Goal: Task Accomplishment & Management: Manage account settings

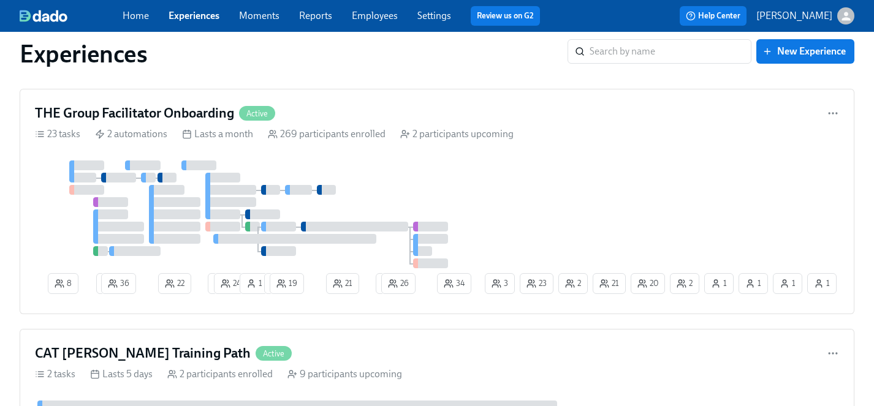
scroll to position [4748, 0]
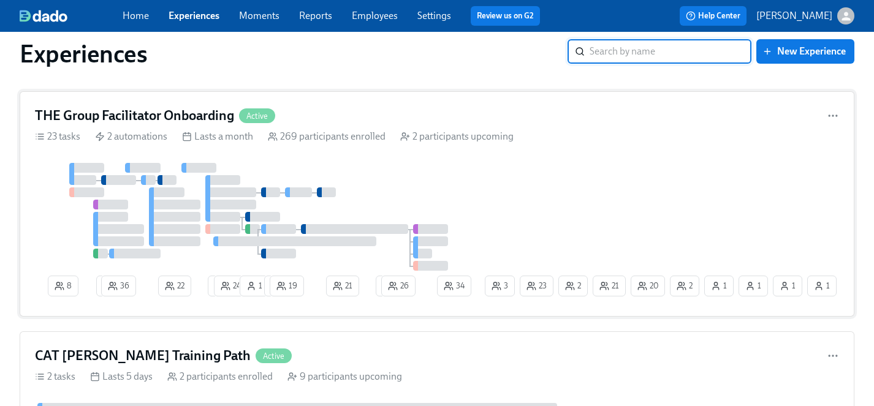
click at [469, 185] on div at bounding box center [259, 217] width 448 height 108
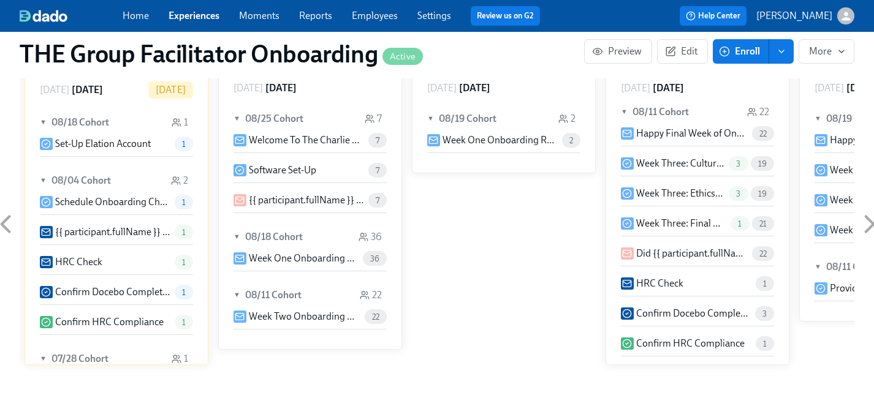
scroll to position [986, 0]
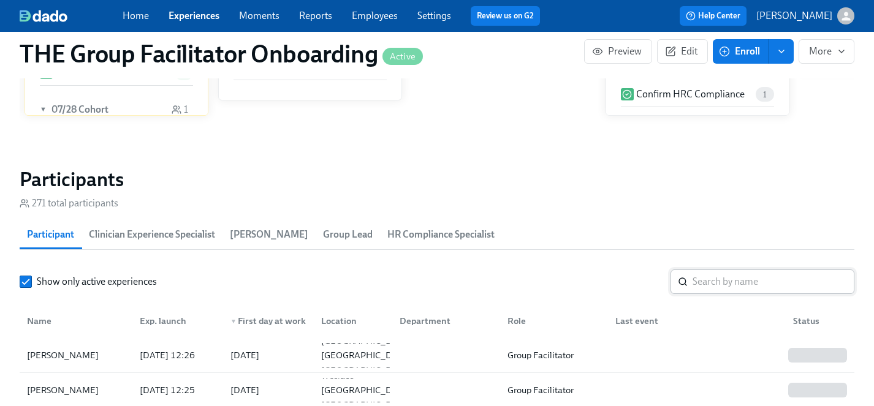
click at [732, 284] on input "search" at bounding box center [774, 282] width 162 height 25
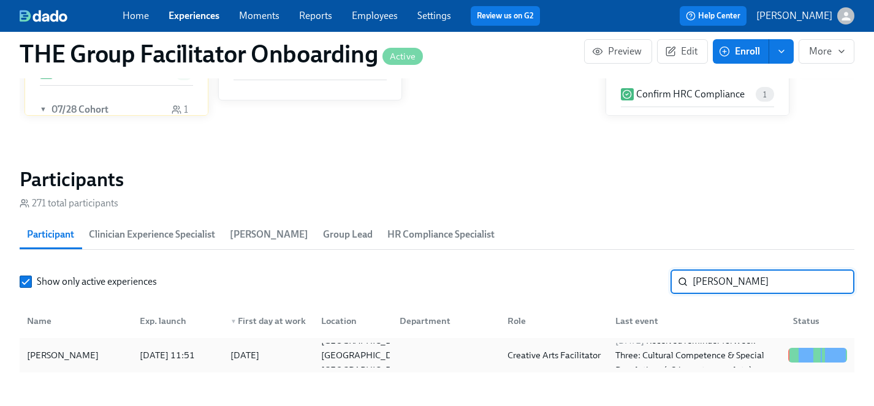
type input "valeri"
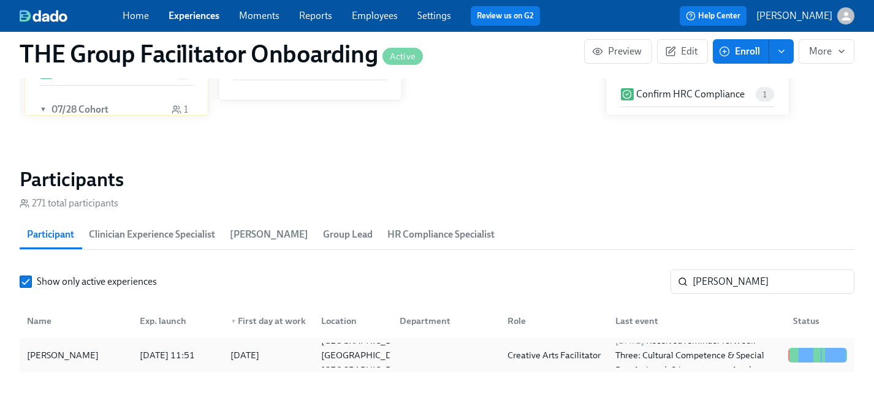
click at [45, 357] on div "Sarah Valeri" at bounding box center [63, 355] width 82 height 15
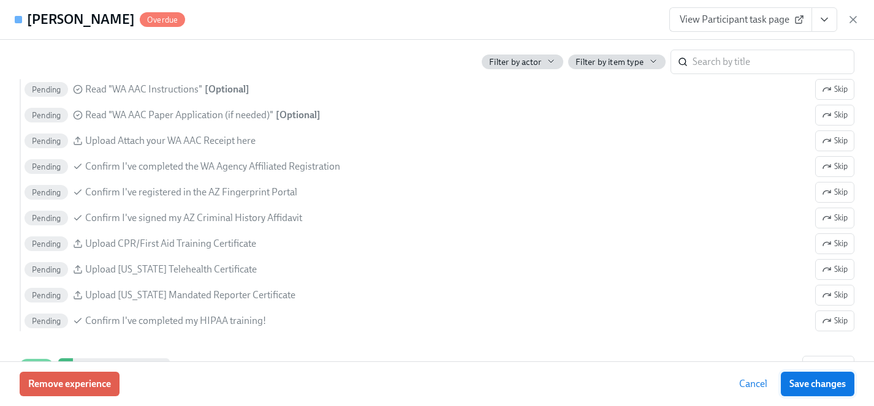
scroll to position [1078, 0]
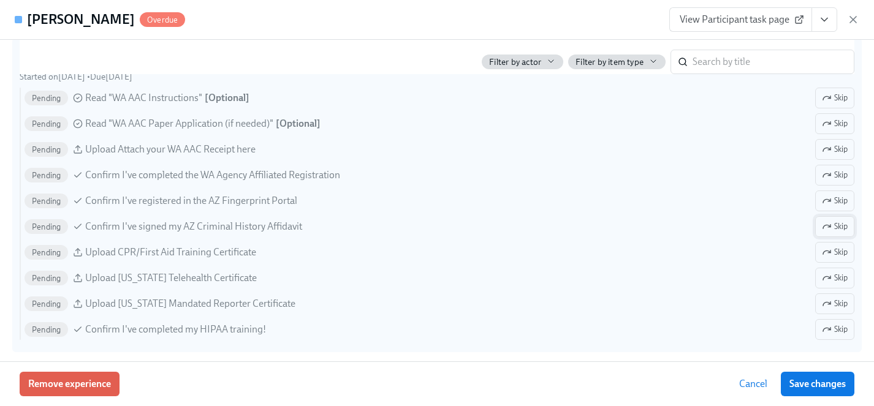
click at [841, 232] on span "Skip" at bounding box center [835, 227] width 26 height 12
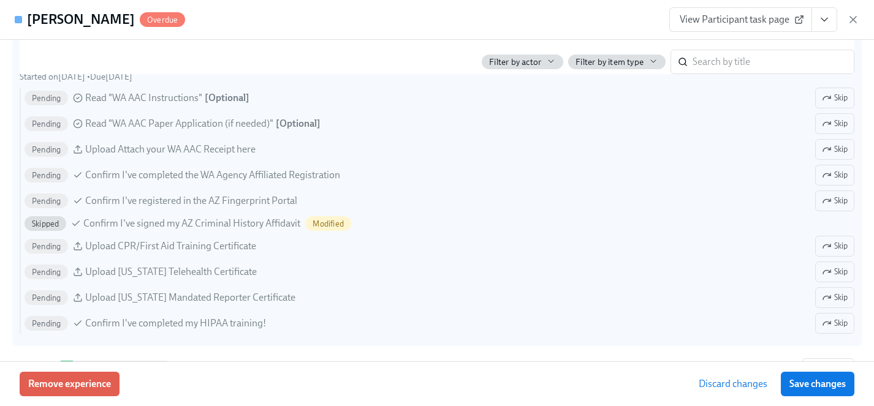
click at [823, 387] on span "Save changes" at bounding box center [818, 384] width 56 height 12
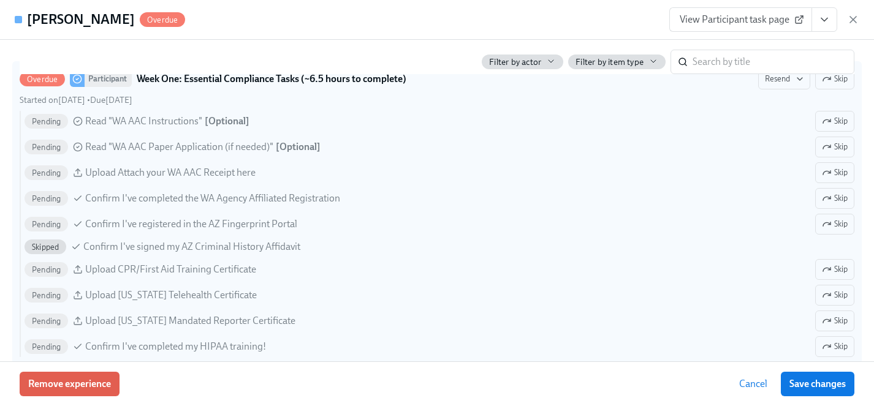
scroll to position [1056, 0]
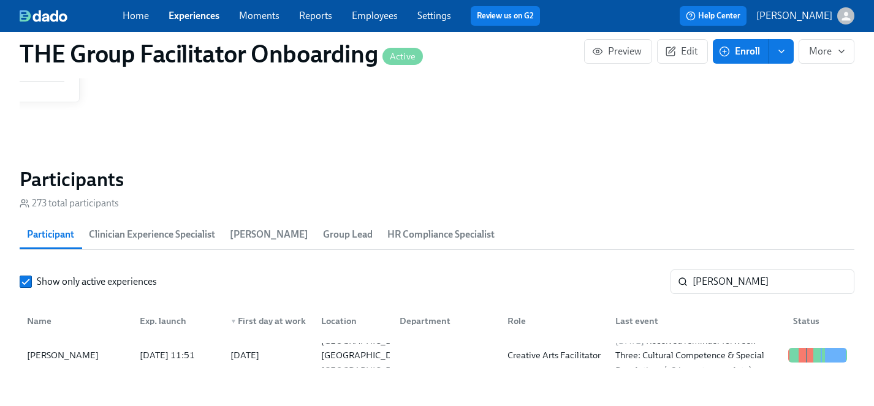
click at [185, 12] on link "Experiences" at bounding box center [194, 16] width 51 height 12
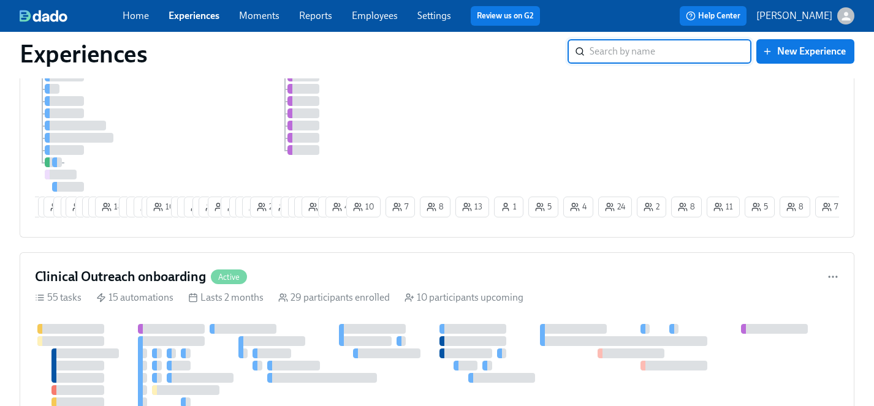
scroll to position [1447, 0]
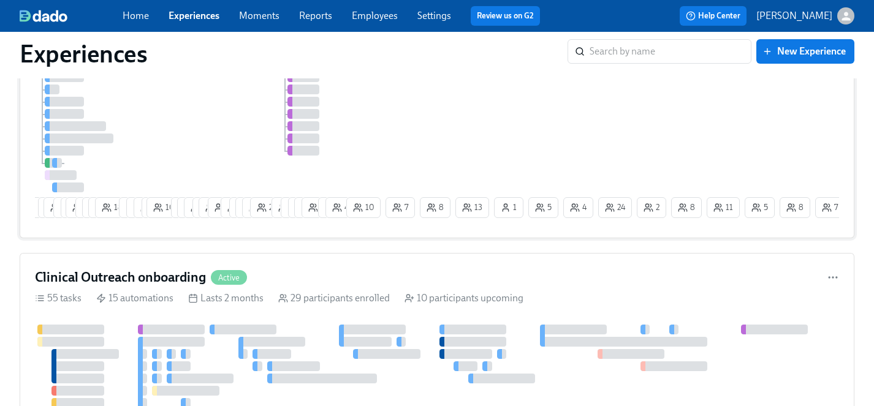
click at [465, 128] on div "3 4 8 30 4 2 19 7 8 12 18 9 8 9 5 10 7 17 15 6 23 3 11 9 12 16 25 10 6 6 14 15 …" at bounding box center [437, 123] width 804 height 200
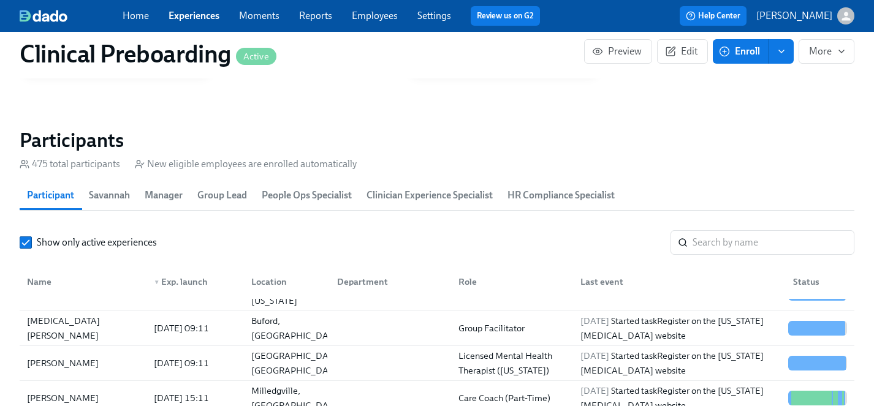
scroll to position [25, 0]
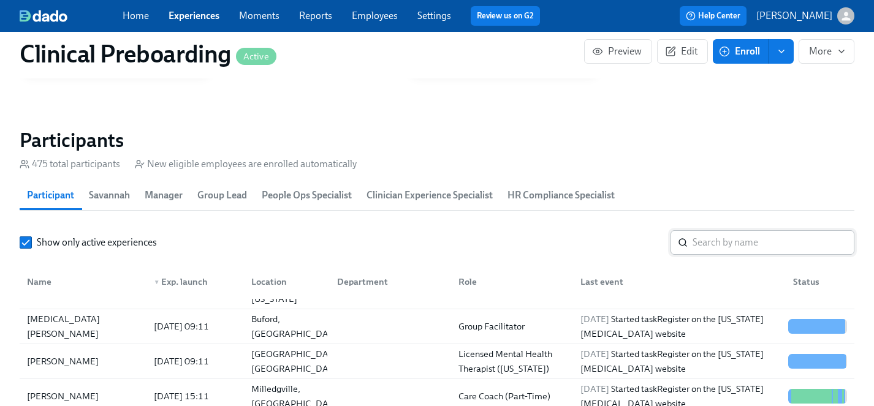
click at [753, 240] on input "search" at bounding box center [774, 243] width 162 height 25
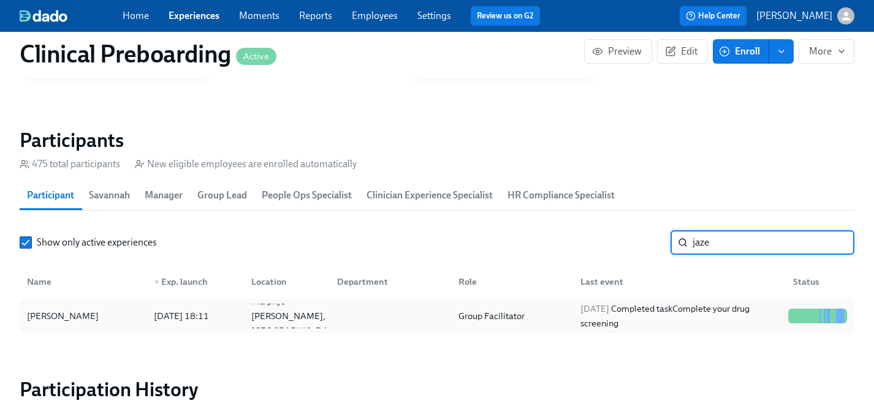
type input "jaze"
click at [56, 313] on div "Jazelyn Hogg" at bounding box center [63, 316] width 82 height 15
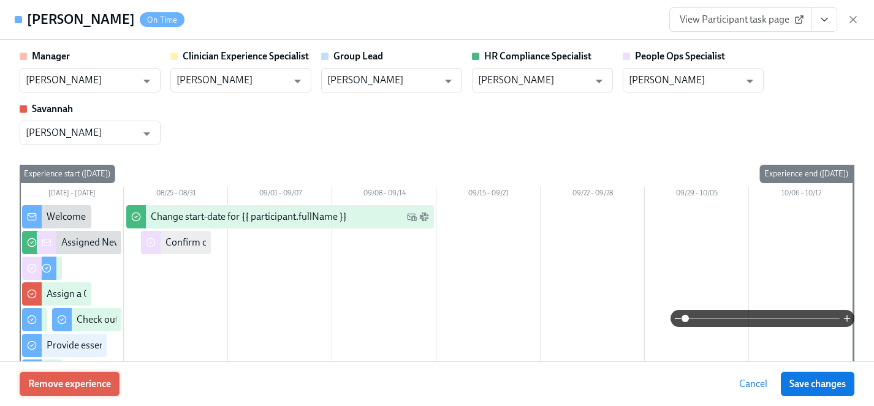
click at [59, 385] on span "Remove experience" at bounding box center [69, 384] width 83 height 12
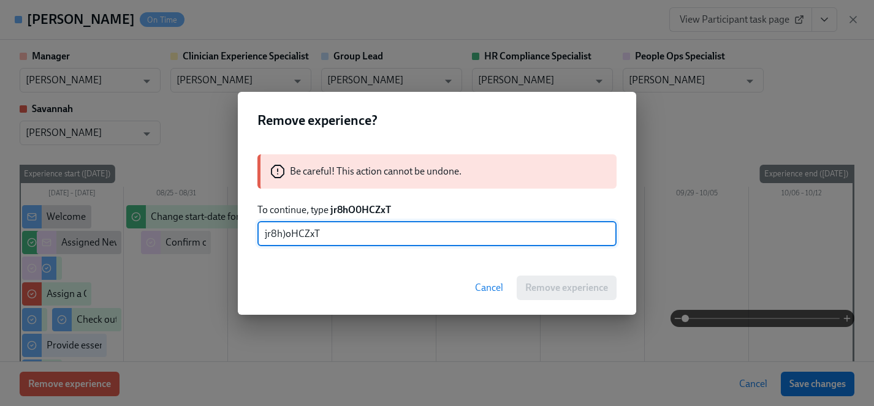
click at [285, 233] on input "jr8h)oHCZxT" at bounding box center [436, 234] width 359 height 25
click at [294, 235] on input "jr8hOoHCZxT" at bounding box center [436, 234] width 359 height 25
type input "jr8hO0HCZxT"
click at [558, 280] on button "Remove experience" at bounding box center [567, 288] width 100 height 25
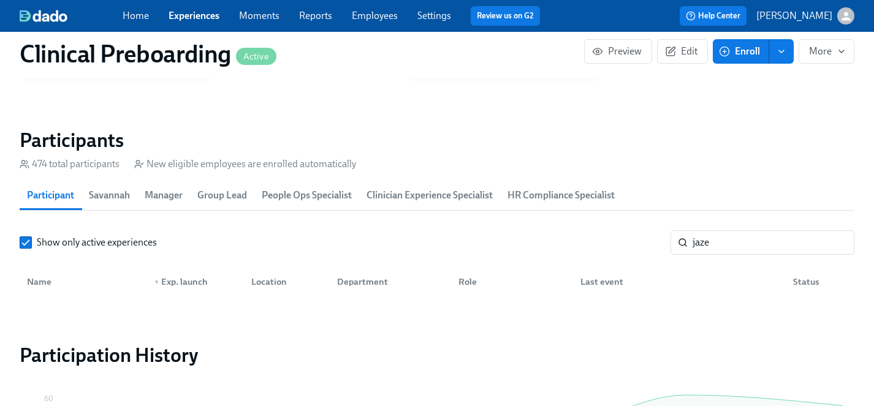
scroll to position [0, 14072]
click at [190, 21] on link "Experiences" at bounding box center [194, 16] width 51 height 12
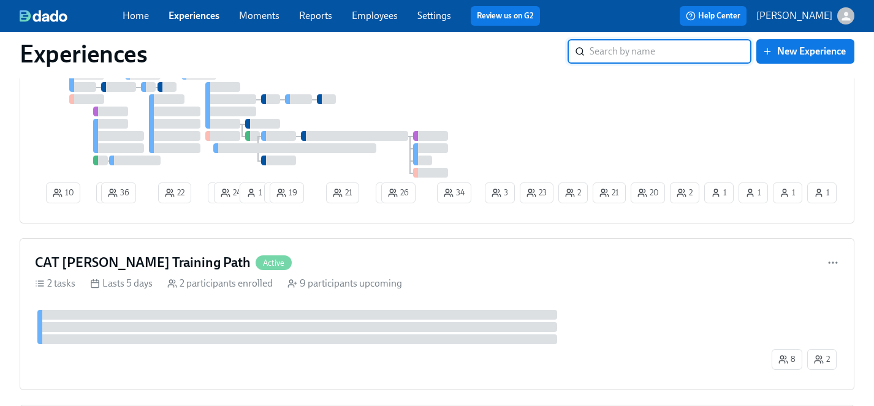
scroll to position [4868, 0]
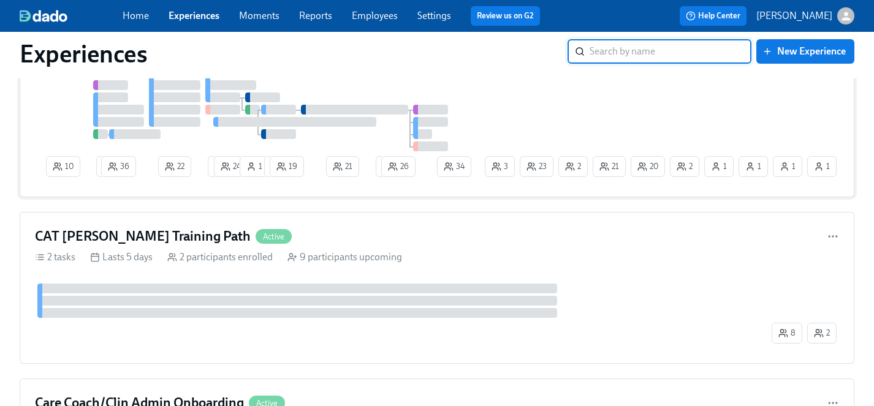
click at [543, 109] on div "10 2 36 22 1 24 1 1 19 21 1 26 2 20 1 1 21 23 2 34 1 3 1" at bounding box center [437, 113] width 804 height 139
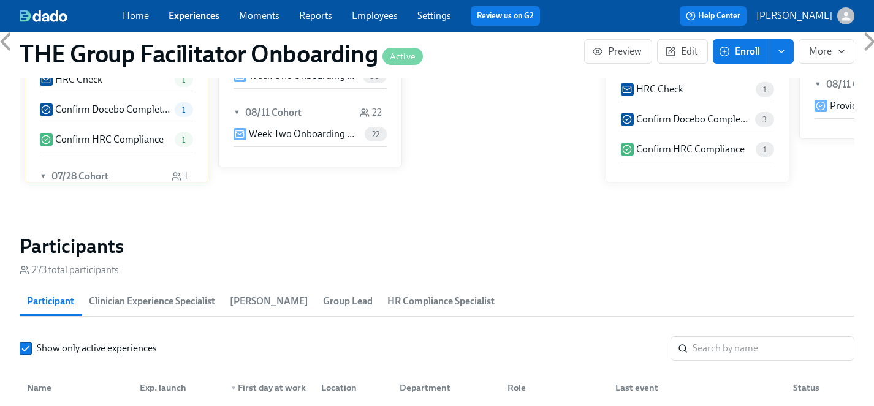
scroll to position [989, 0]
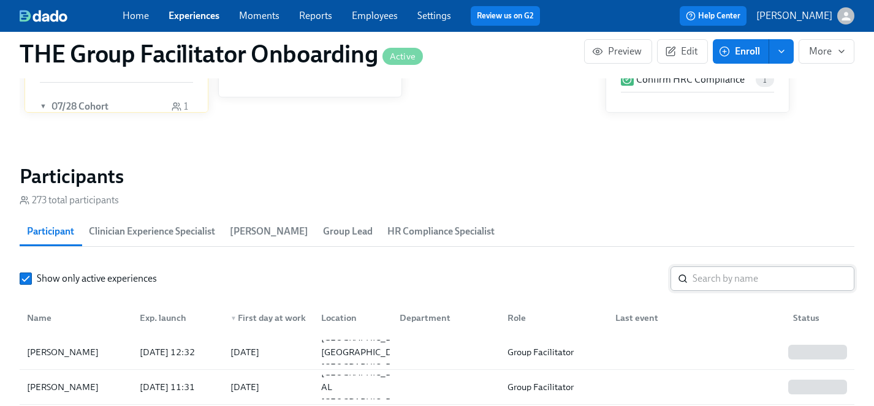
click at [752, 279] on input "search" at bounding box center [774, 279] width 162 height 25
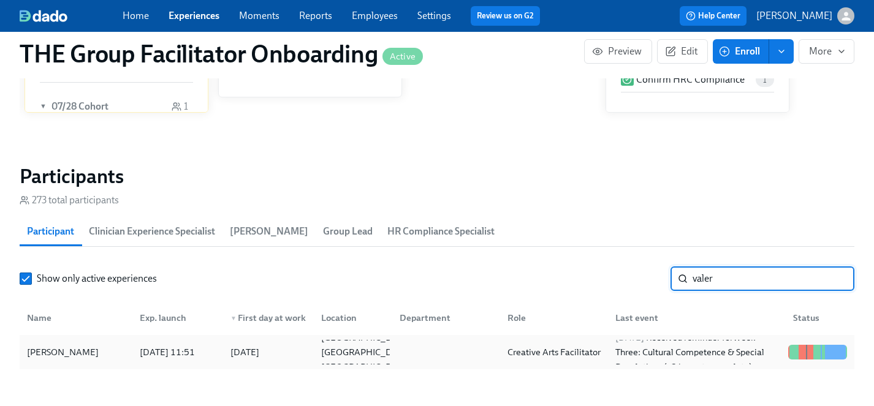
type input "valer"
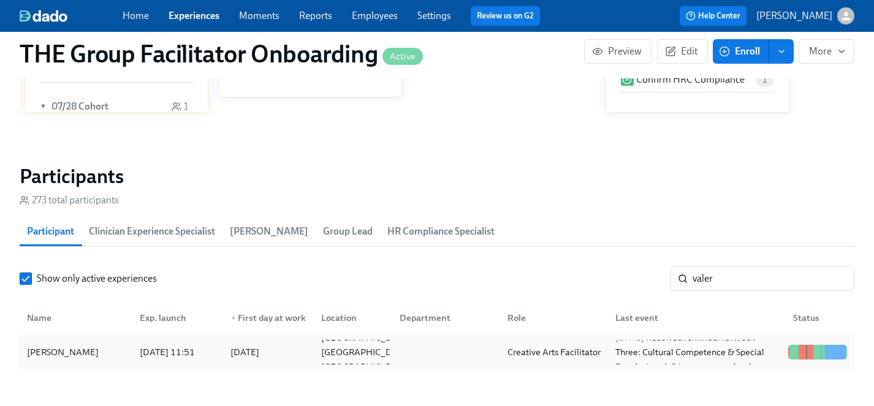
click at [50, 355] on div "Sarah Valeri" at bounding box center [63, 352] width 82 height 15
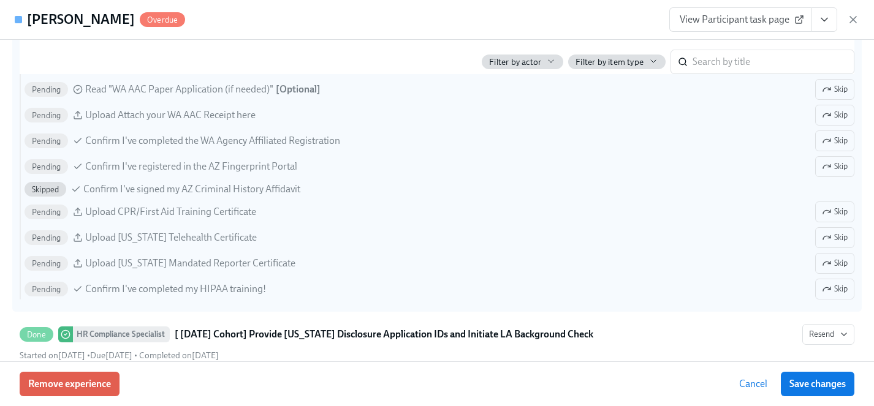
scroll to position [0, 20078]
click at [835, 262] on span "Skip" at bounding box center [835, 263] width 26 height 12
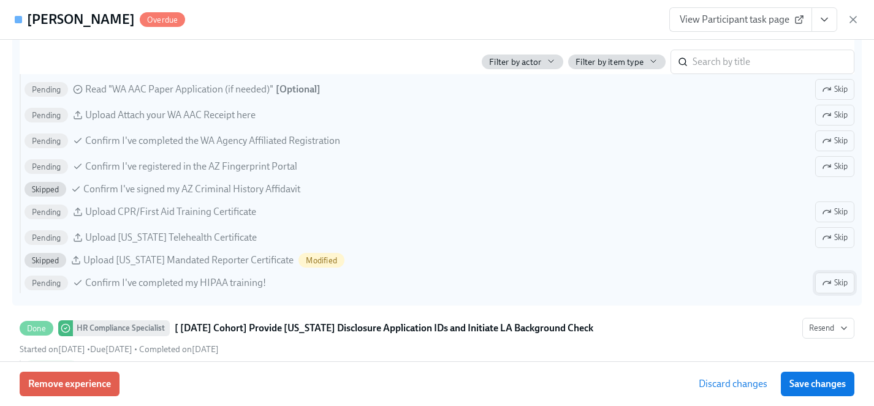
click at [840, 289] on span "Skip" at bounding box center [835, 283] width 26 height 12
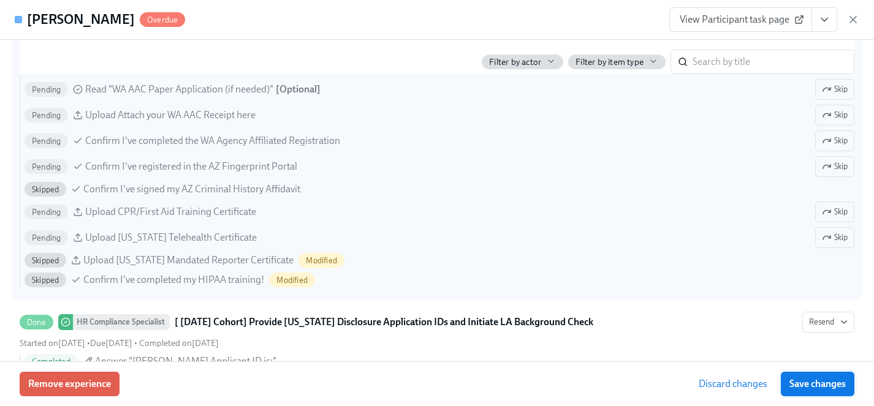
click at [812, 383] on span "Save changes" at bounding box center [818, 384] width 56 height 12
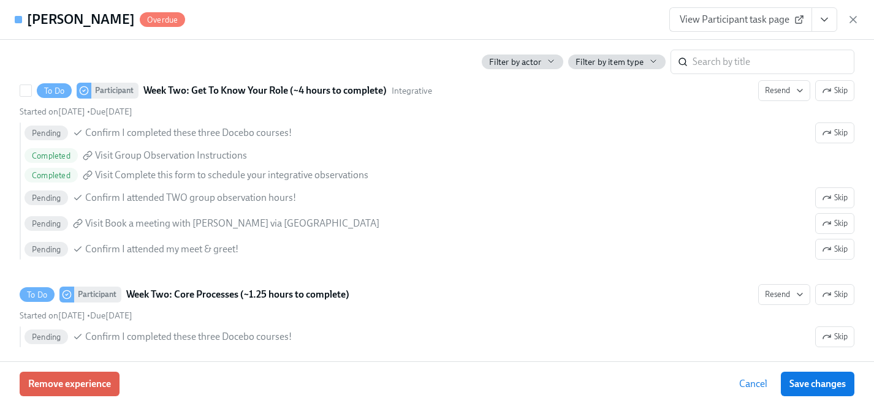
scroll to position [1721, 0]
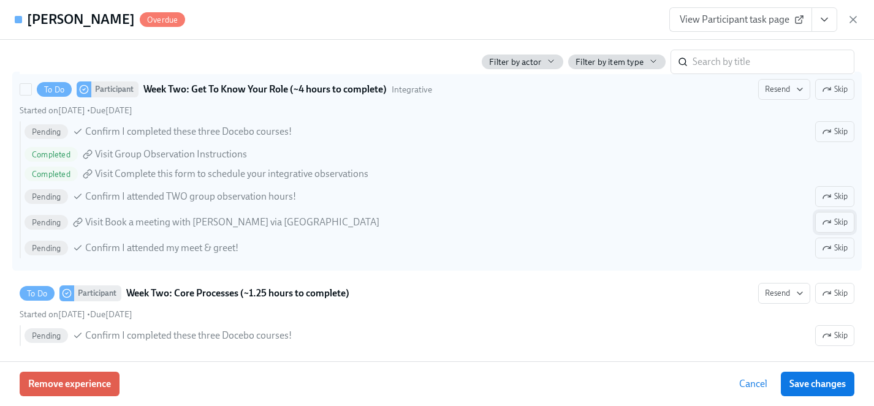
click at [844, 221] on span "Skip" at bounding box center [835, 222] width 26 height 12
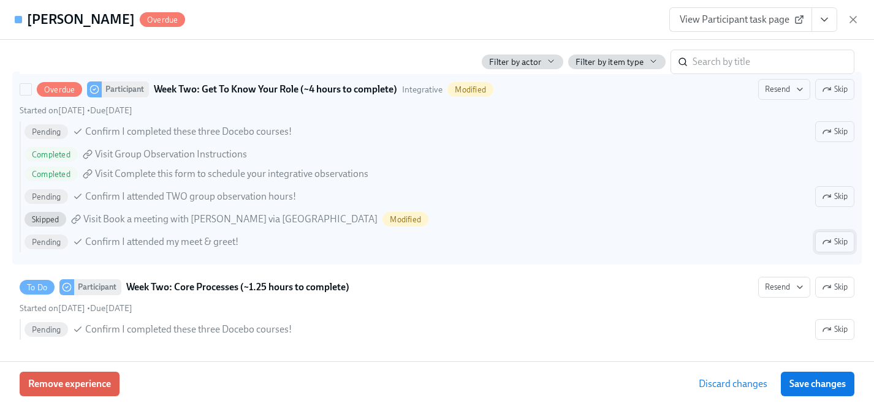
click at [838, 242] on span "Skip" at bounding box center [835, 242] width 26 height 12
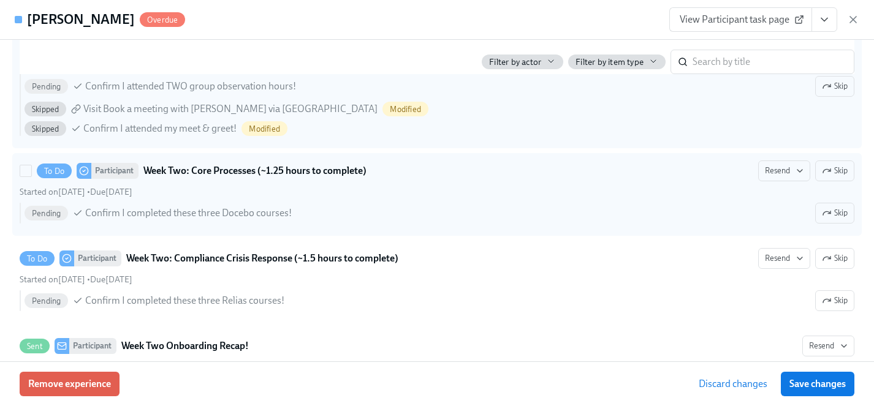
scroll to position [1831, 0]
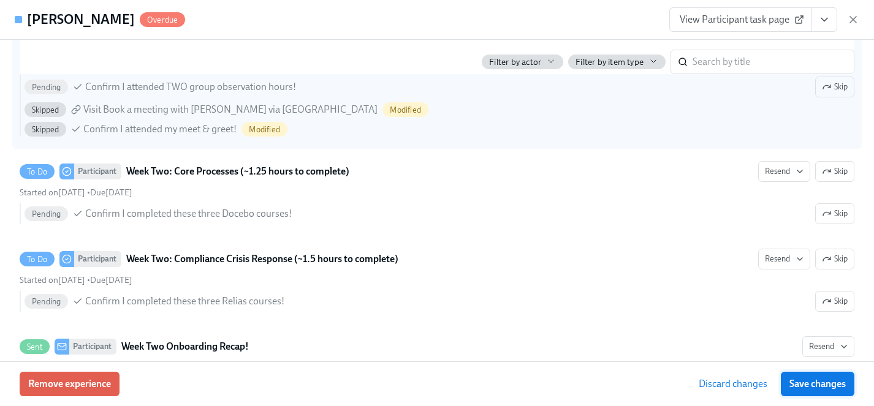
click at [820, 381] on span "Save changes" at bounding box center [818, 384] width 56 height 12
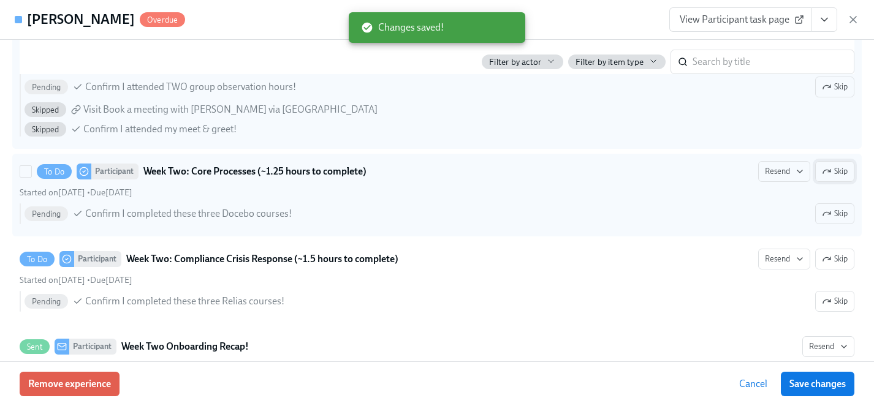
click at [836, 168] on span "Skip" at bounding box center [835, 172] width 26 height 12
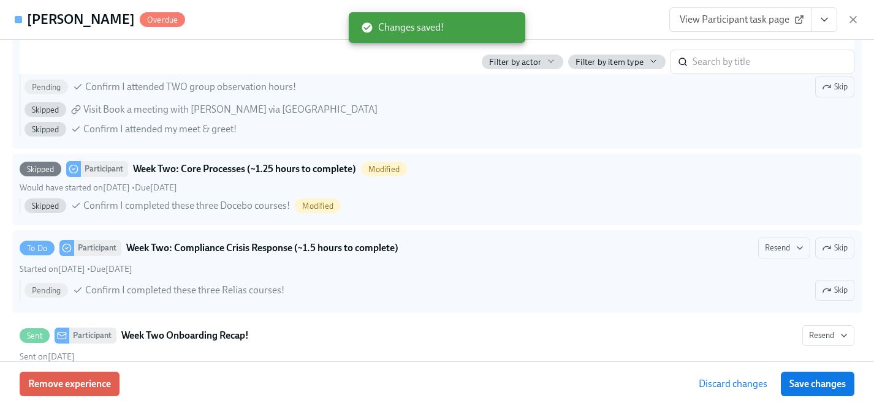
drag, startPoint x: 842, startPoint y: 391, endPoint x: 633, endPoint y: 288, distance: 233.6
click at [842, 391] on button "Save changes" at bounding box center [818, 384] width 74 height 25
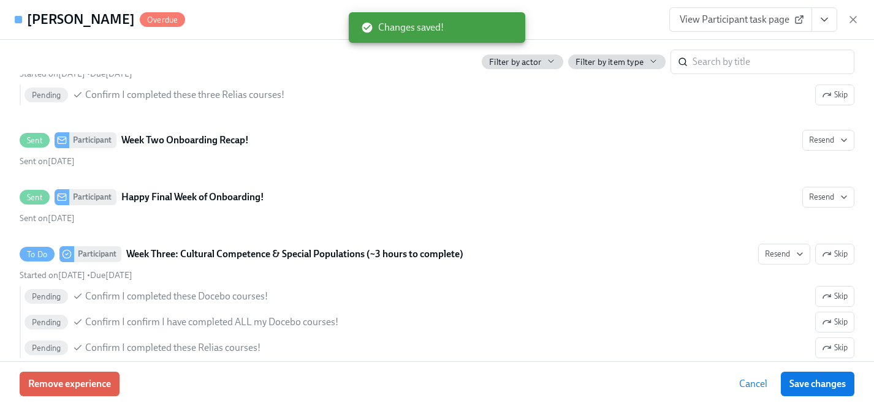
scroll to position [2027, 0]
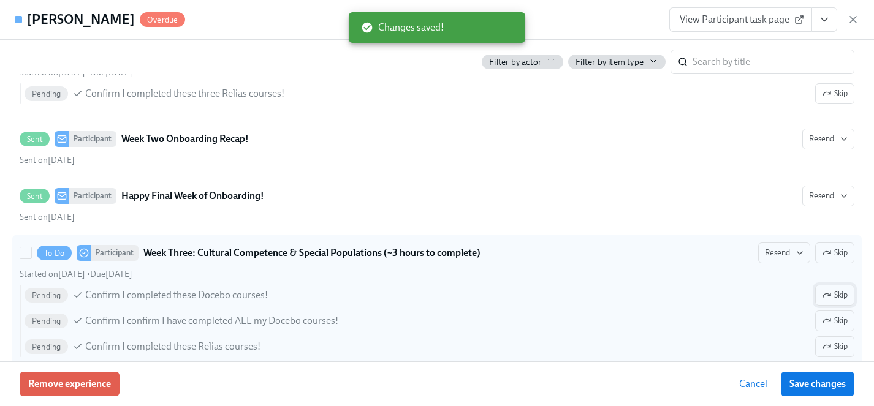
click at [829, 296] on icon "button" at bounding box center [827, 296] width 10 height 10
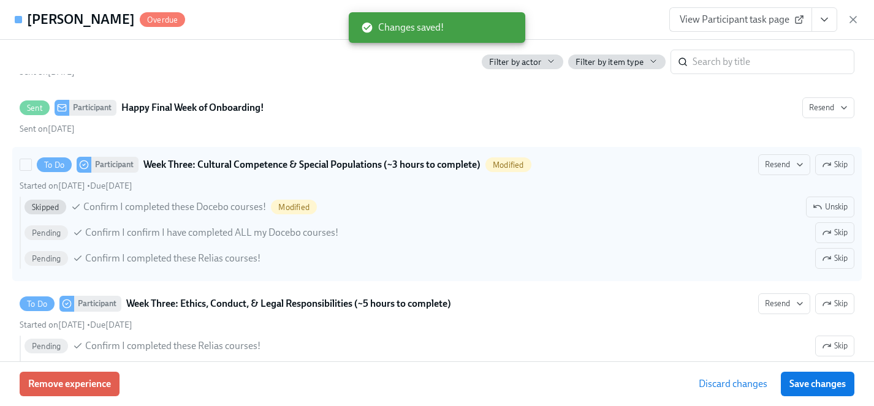
scroll to position [2116, 0]
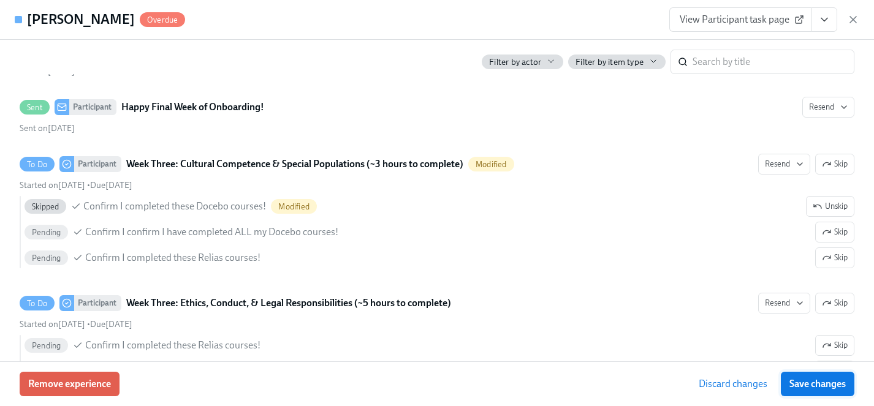
click at [834, 386] on span "Save changes" at bounding box center [818, 384] width 56 height 12
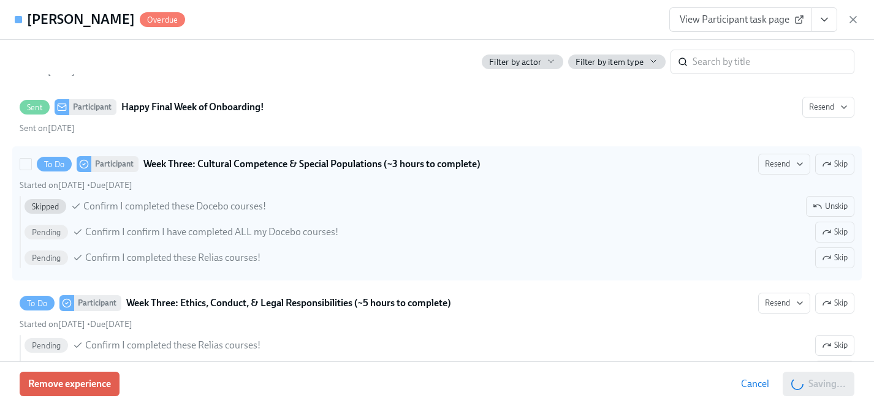
click at [726, 21] on span "View Participant task page" at bounding box center [741, 19] width 122 height 12
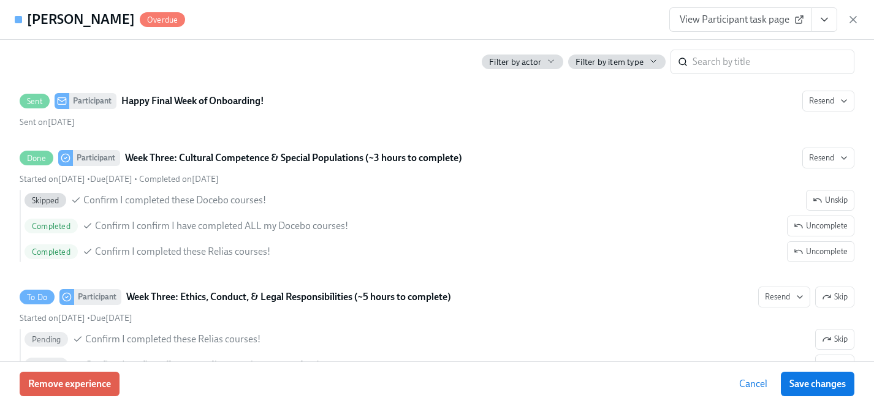
scroll to position [0, 0]
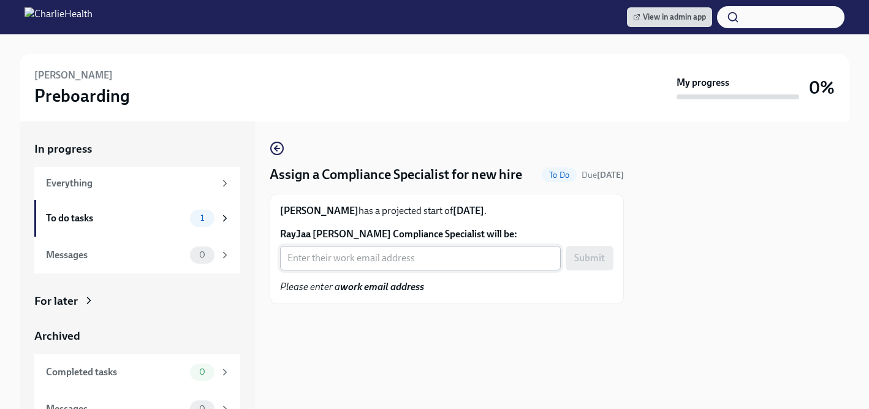
click at [372, 254] on input "RayJaa [PERSON_NAME] Compliance Specialist will be:" at bounding box center [420, 258] width 281 height 25
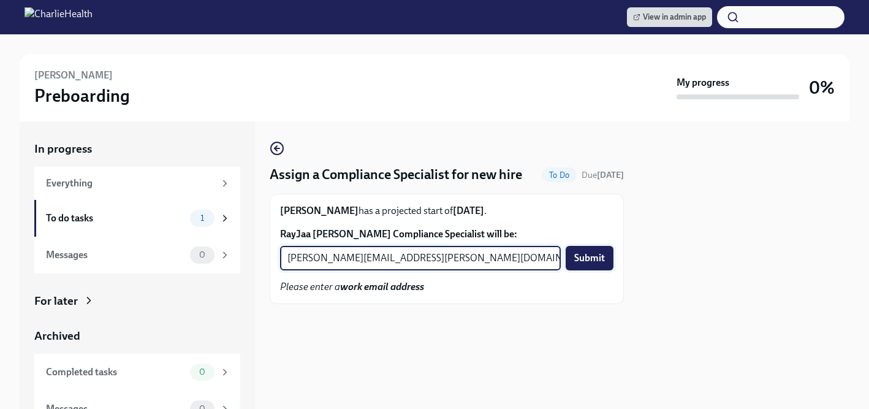
type input "[PERSON_NAME][EMAIL_ADDRESS][PERSON_NAME][DOMAIN_NAME]"
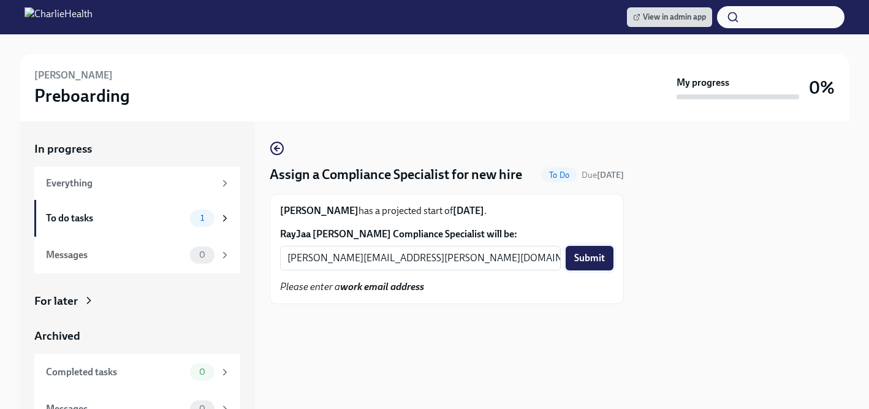
click at [595, 263] on span "Submit" at bounding box center [589, 258] width 31 height 12
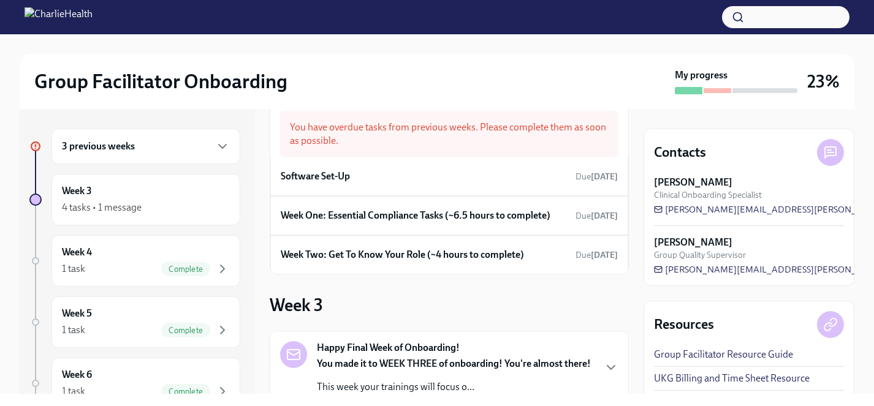
scroll to position [29, 0]
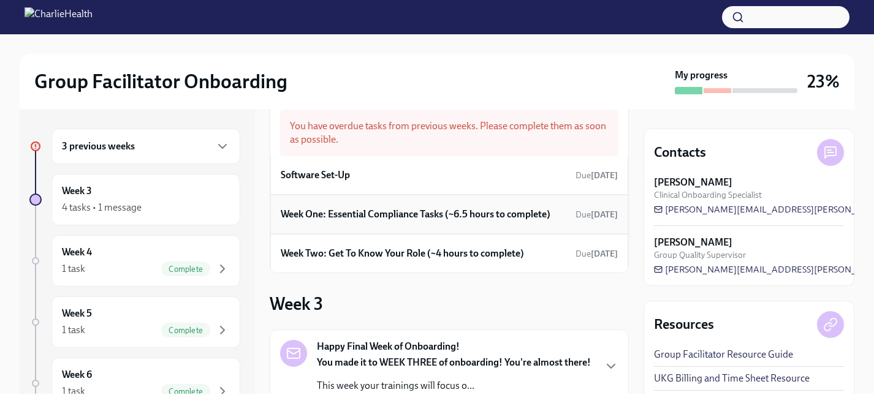
click at [375, 213] on h6 "Week One: Essential Compliance Tasks (~6.5 hours to complete)" at bounding box center [416, 214] width 270 height 13
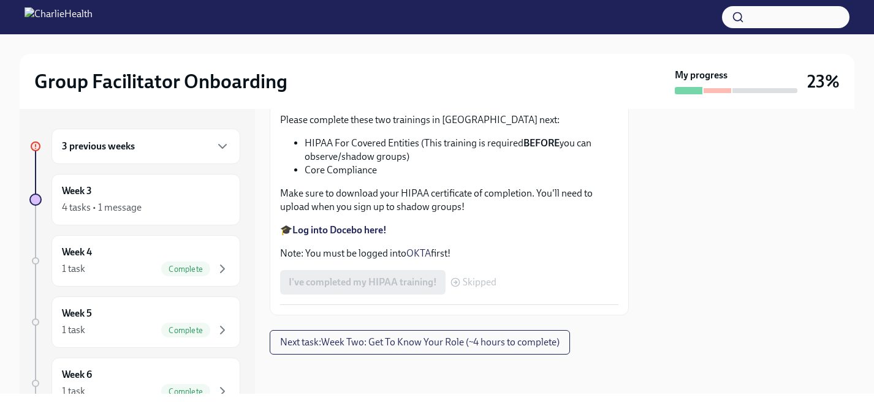
scroll to position [3001, 0]
click at [357, 349] on span "Next task : Week Two: Get To Know Your Role (~4 hours to complete)" at bounding box center [420, 343] width 280 height 12
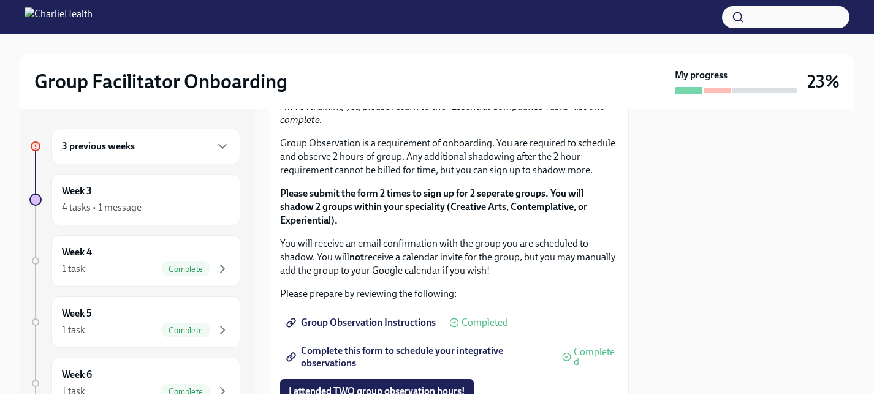
scroll to position [747, 0]
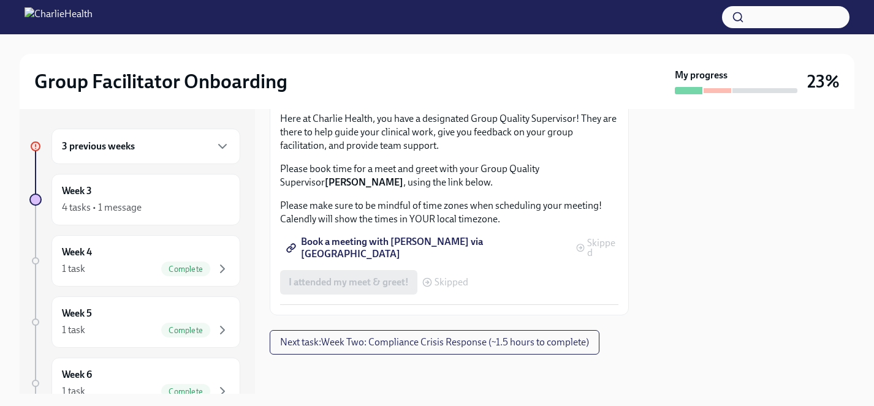
scroll to position [1307, 0]
click at [391, 343] on span "Next task : Week Two: Compliance Crisis Response (~1.5 hours to complete)" at bounding box center [434, 343] width 309 height 12
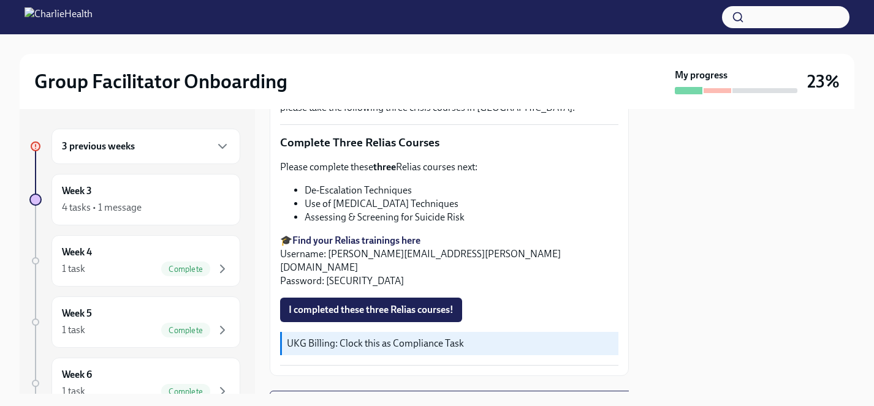
scroll to position [466, 0]
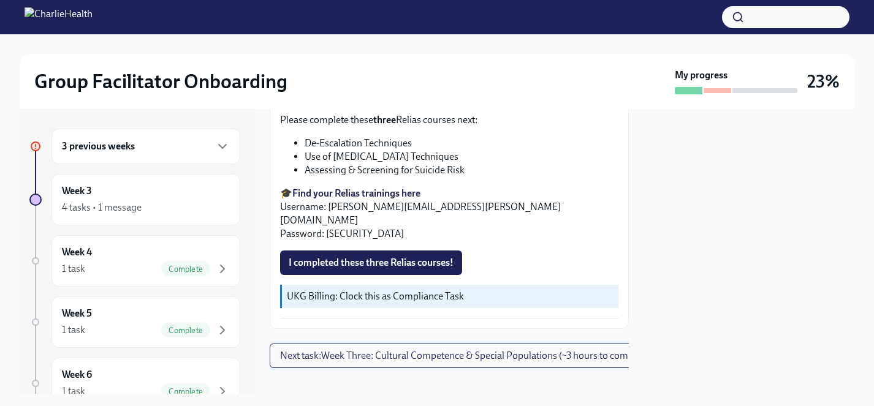
click at [422, 350] on span "Next task : Week Three: Cultural Competence & Special Populations (~3 hours to …" at bounding box center [466, 356] width 372 height 12
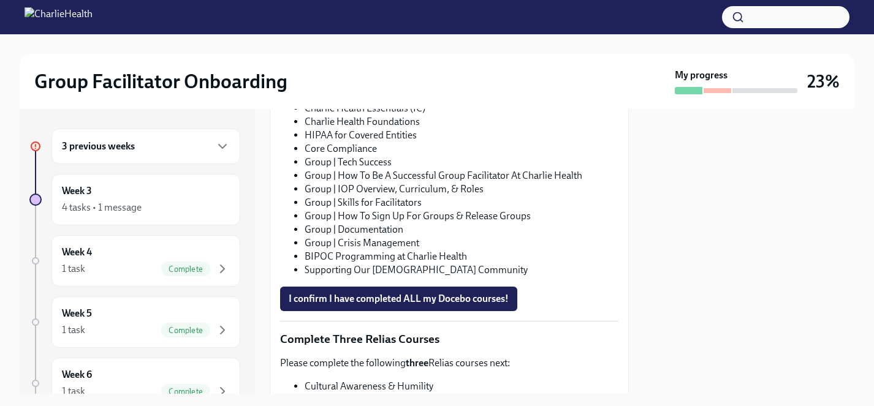
scroll to position [742, 0]
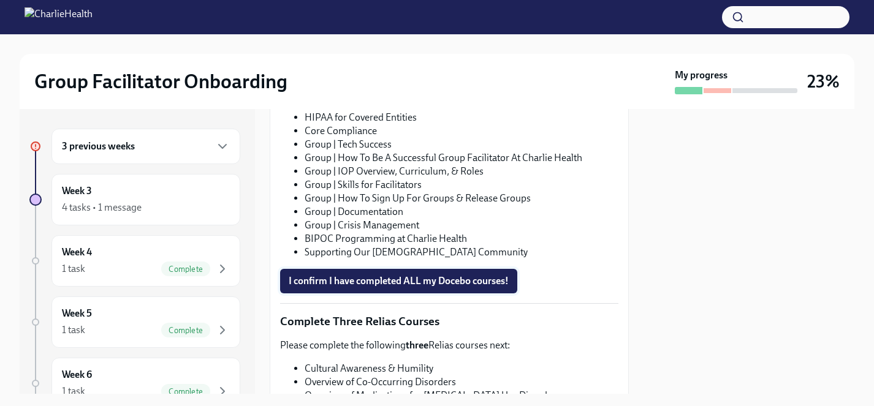
click at [448, 278] on span "I confirm I have completed ALL my Docebo courses!" at bounding box center [399, 281] width 220 height 12
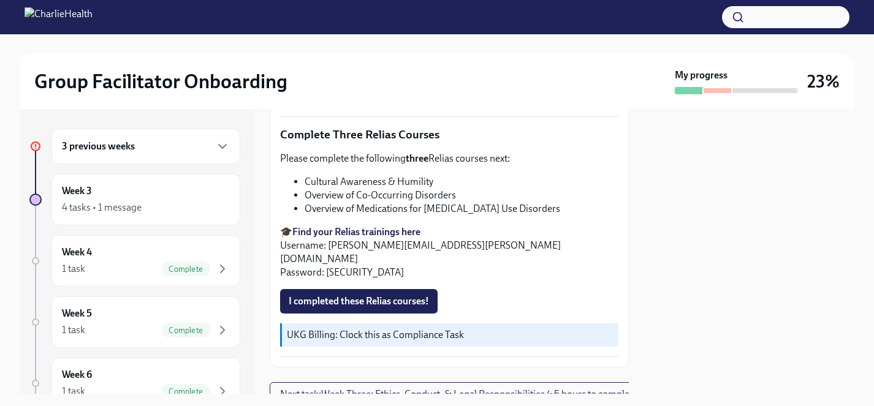
scroll to position [929, 0]
click at [402, 295] on span "I completed these Relias courses!" at bounding box center [359, 301] width 140 height 12
